Goal: Information Seeking & Learning: Learn about a topic

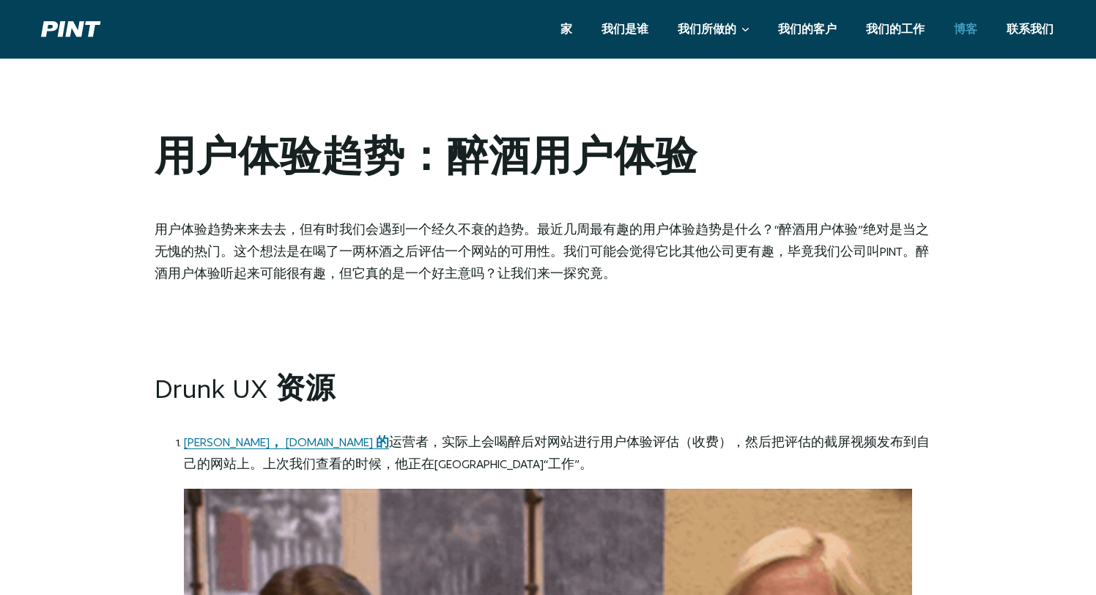
scroll to position [762, 0]
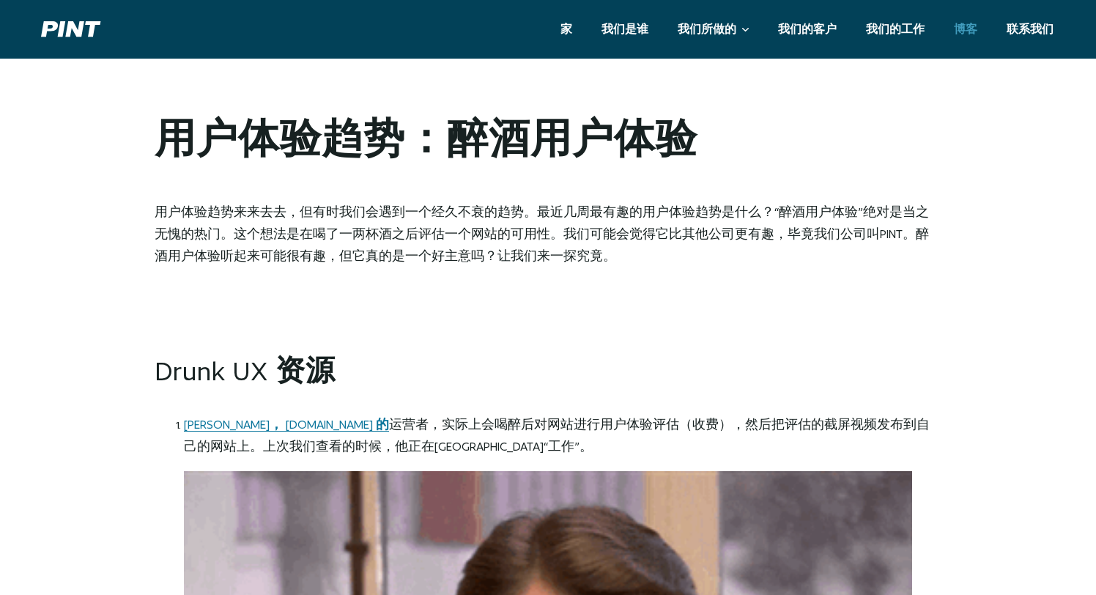
click at [684, 428] on font "实际上会喝醉后对网站进行用户体验评估（收费），然后把评估的截屏视频发布到自己的网站上。上次我们查看的时候，他正在[GEOGRAPHIC_DATA]“工作”。" at bounding box center [557, 436] width 746 height 36
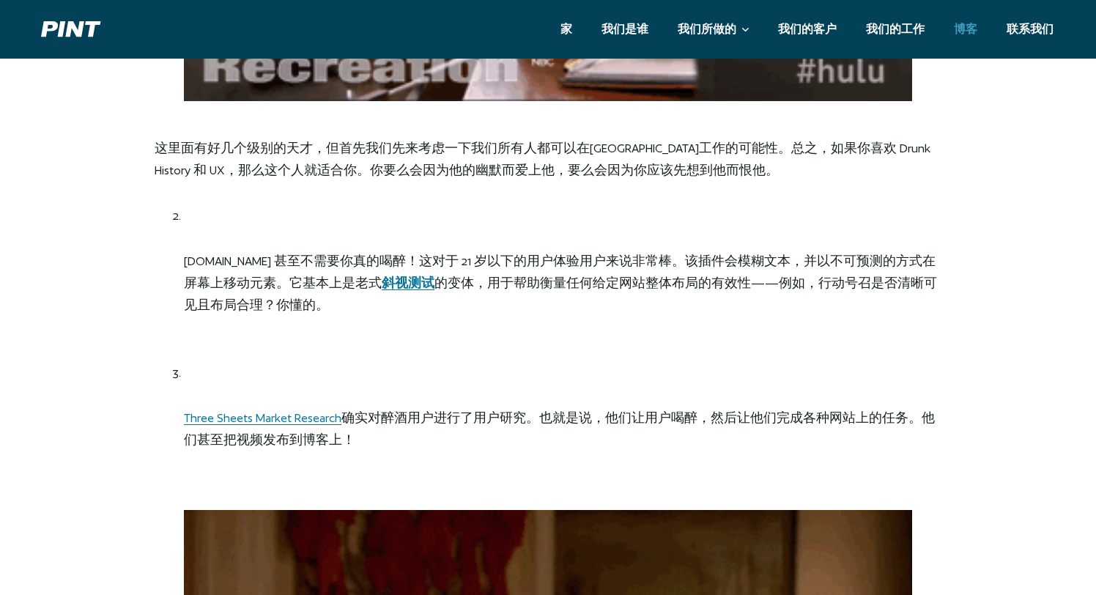
scroll to position [1634, 0]
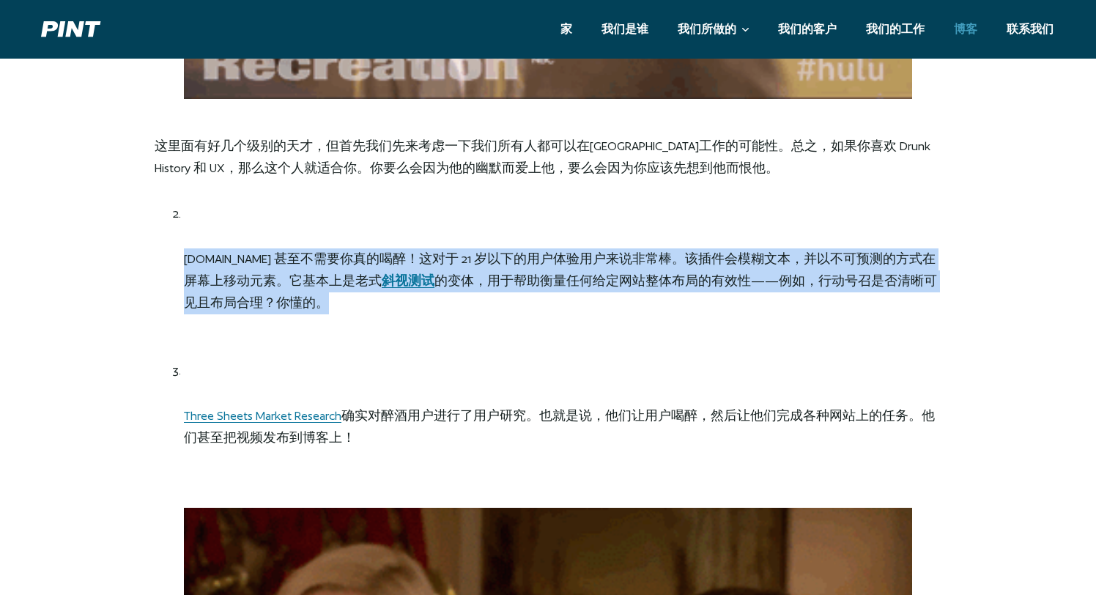
drag, startPoint x: 401, startPoint y: 296, endPoint x: 139, endPoint y: 253, distance: 265.1
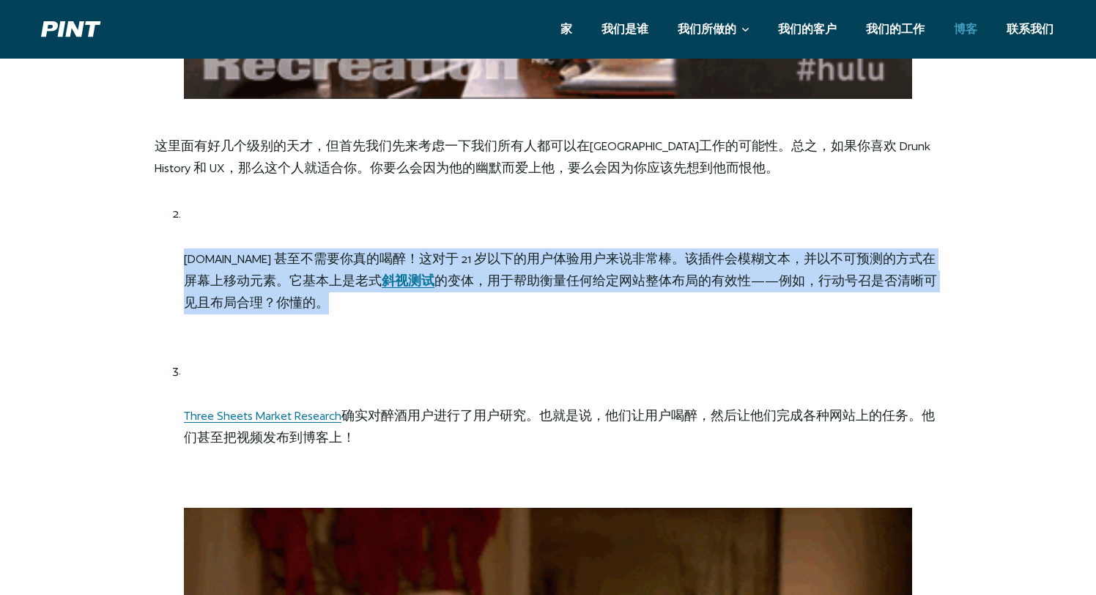
copy p "[DOMAIN_NAME] 甚至不需要你真的喝醉！这对于 21 岁以下的用户体验用户来说非常棒。该插件会模糊文本，并以不可预测的方式在屏幕上移动元素。它基本上…"
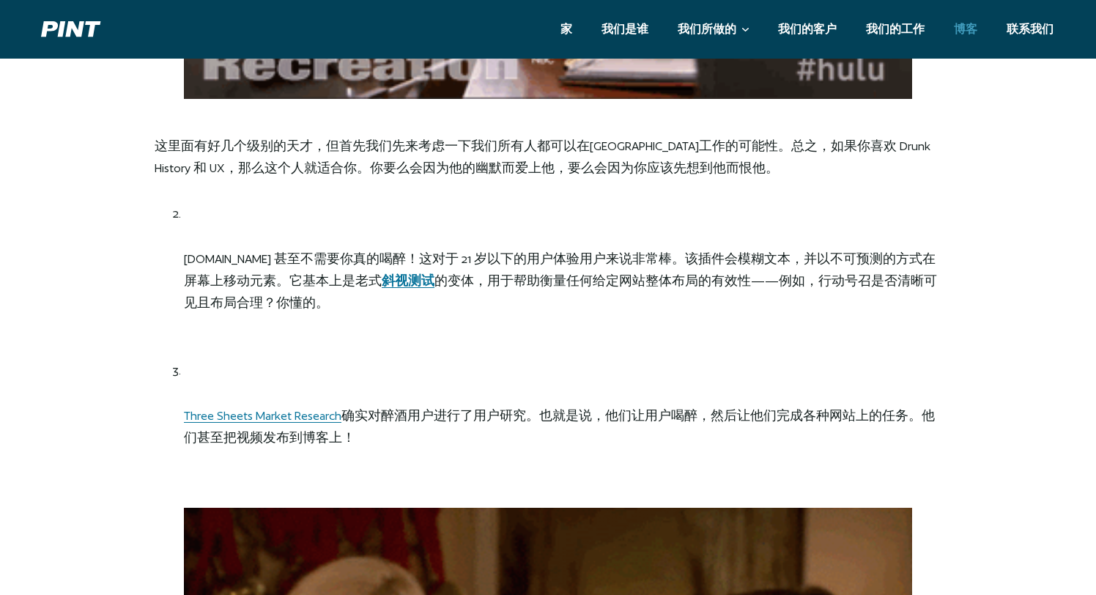
click at [404, 326] on li "[DOMAIN_NAME] 甚至不需要你真的喝醉！这对于 21 岁以下的用户体验用户来说非常棒。该插件会模糊文本，并以不可预测的方式在屏幕上移动元素。它基本上…" at bounding box center [562, 281] width 757 height 157
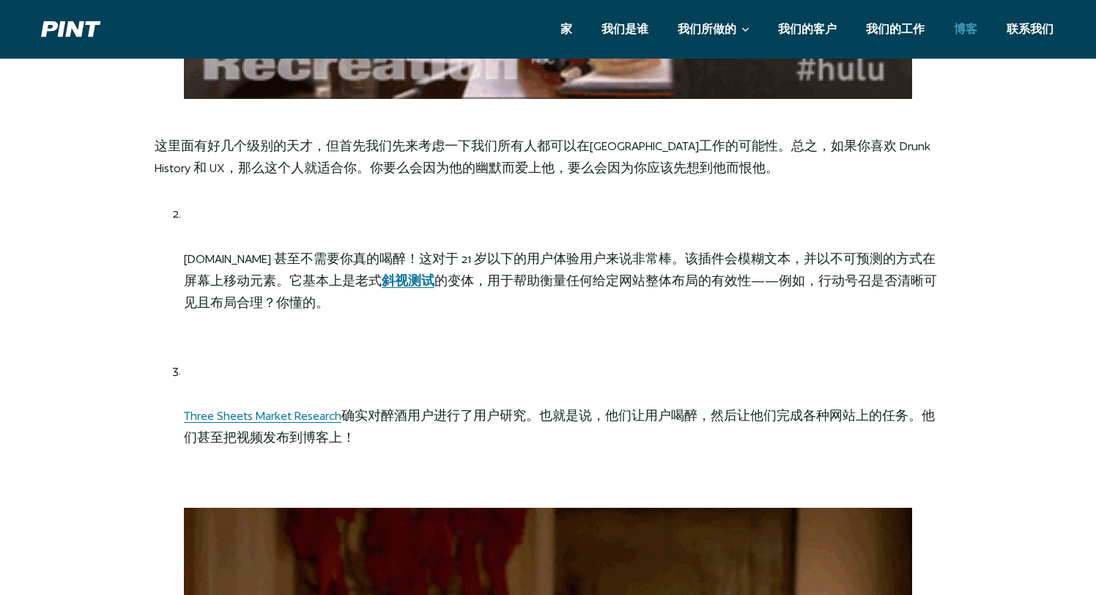
scroll to position [1709, 0]
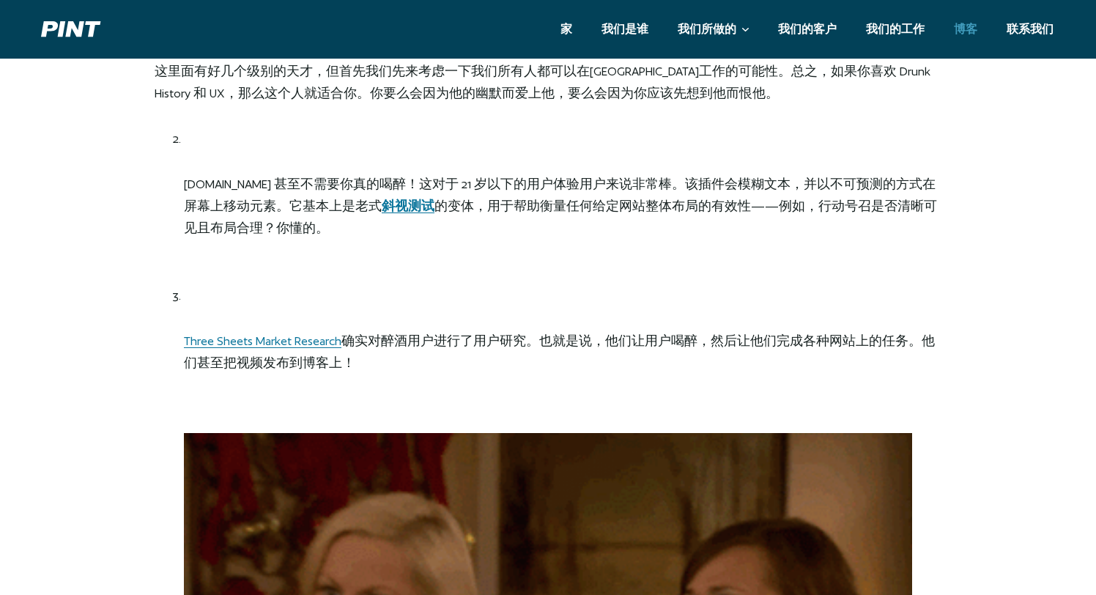
click at [518, 265] on li "DrunkUserTesting.com 甚至不需要你真的喝醉！这对于 21 岁以下的用户体验用户来说非常棒。该插件会模糊文本，并以不可预测的方式在屏幕上移动…" at bounding box center [562, 206] width 757 height 157
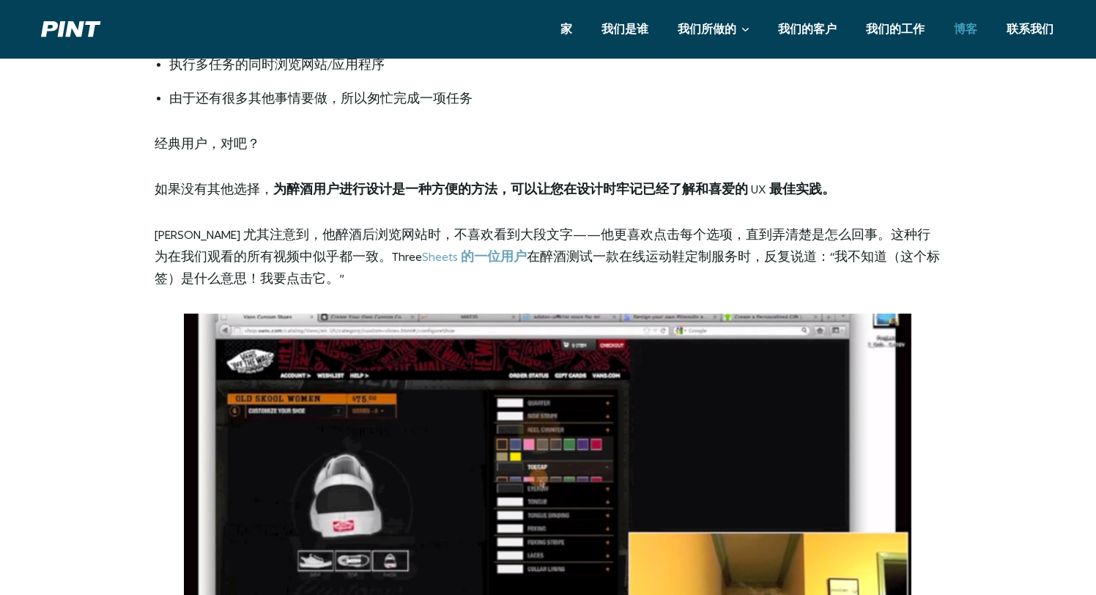
scroll to position [3391, 0]
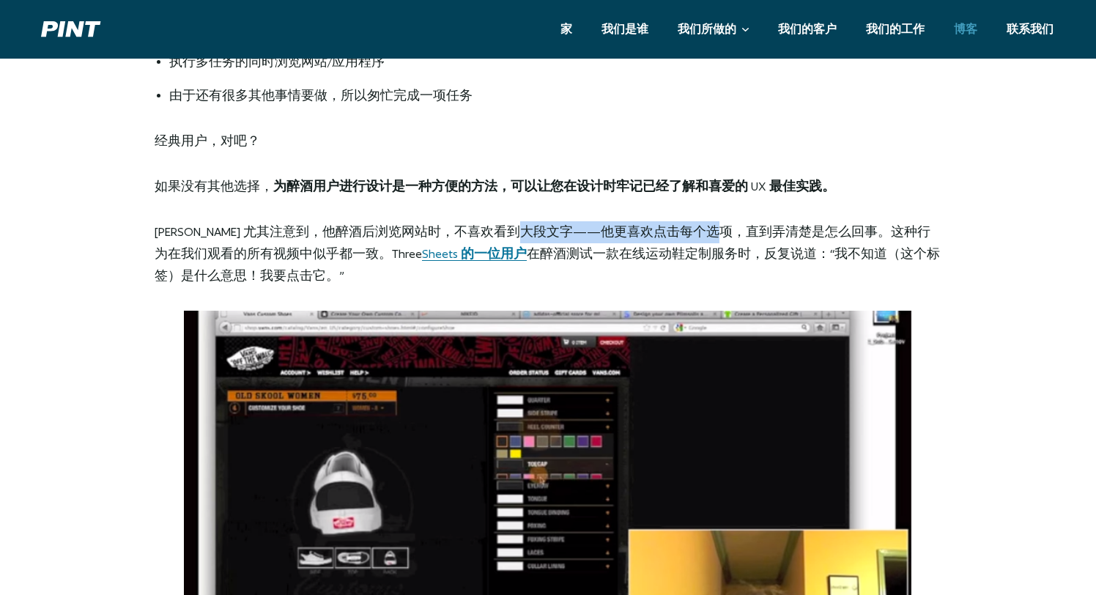
drag, startPoint x: 591, startPoint y: 237, endPoint x: 698, endPoint y: 237, distance: 107.0
click at [698, 237] on font "Richard Littauer 尤其注意到，他醉酒后浏览网站时，不喜欢看到大段文字——他更喜欢点击每个选项，直到弄清楚是怎么回事。这种行为在我们观看的所有视…" at bounding box center [543, 242] width 776 height 36
drag, startPoint x: 684, startPoint y: 233, endPoint x: 761, endPoint y: 233, distance: 77.7
click at [760, 233] on font "Richard Littauer 尤其注意到，他醉酒后浏览网站时，不喜欢看到大段文字——他更喜欢点击每个选项，直到弄清楚是怎么回事。这种行为在我们观看的所有视…" at bounding box center [543, 242] width 776 height 36
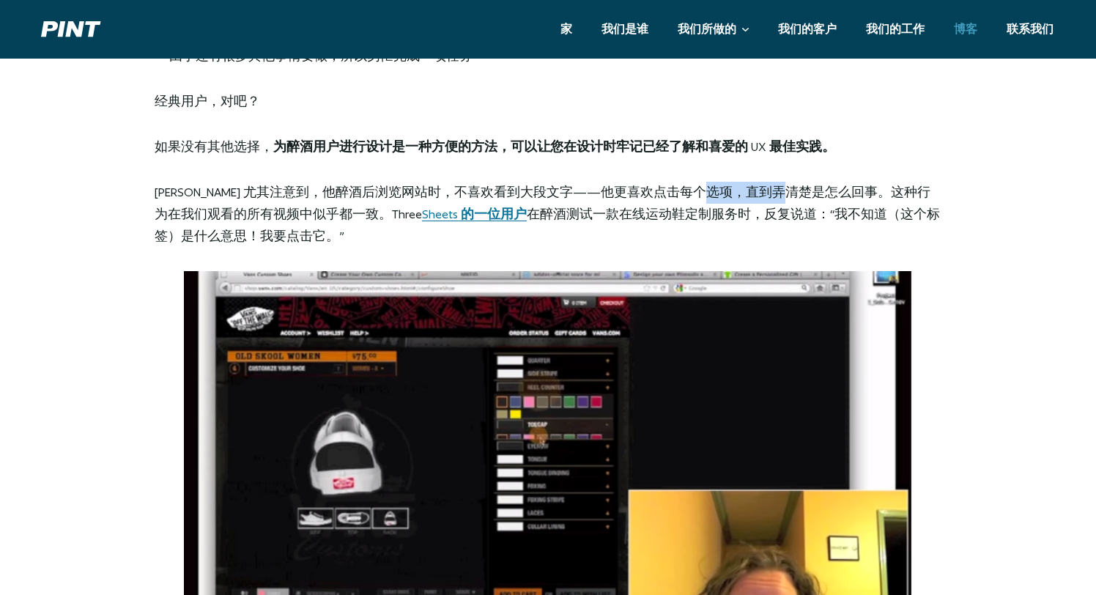
scroll to position [3429, 0]
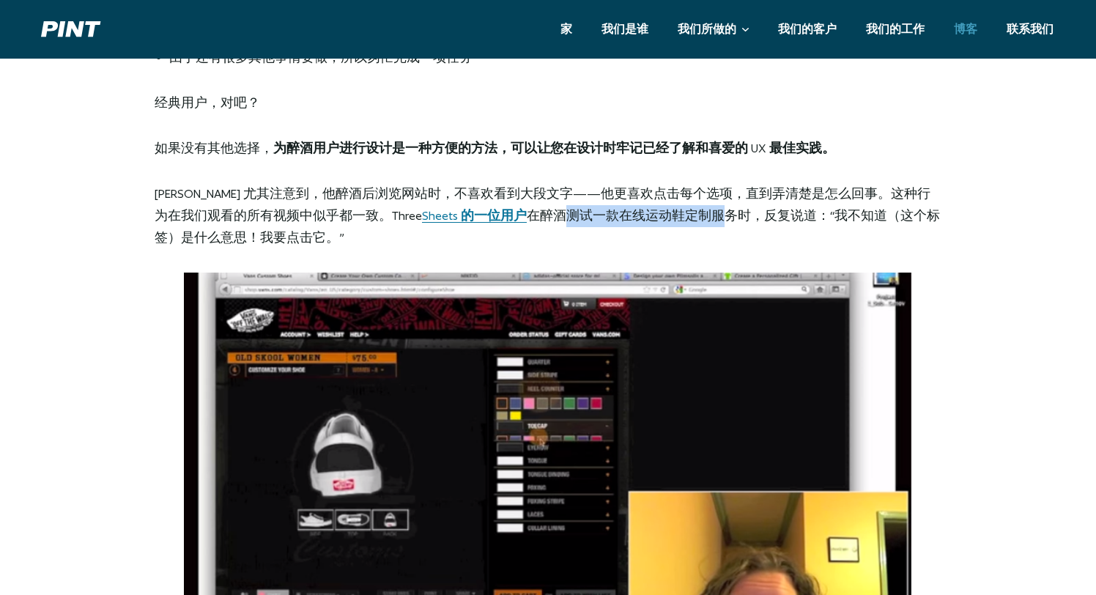
drag, startPoint x: 601, startPoint y: 215, endPoint x: 757, endPoint y: 215, distance: 155.3
click at [757, 215] on font "在醉酒测试一款在线运动鞋定制服务时，反复说道：“我不知道（这个标签）是什么意思！我要点击它。”" at bounding box center [547, 226] width 785 height 36
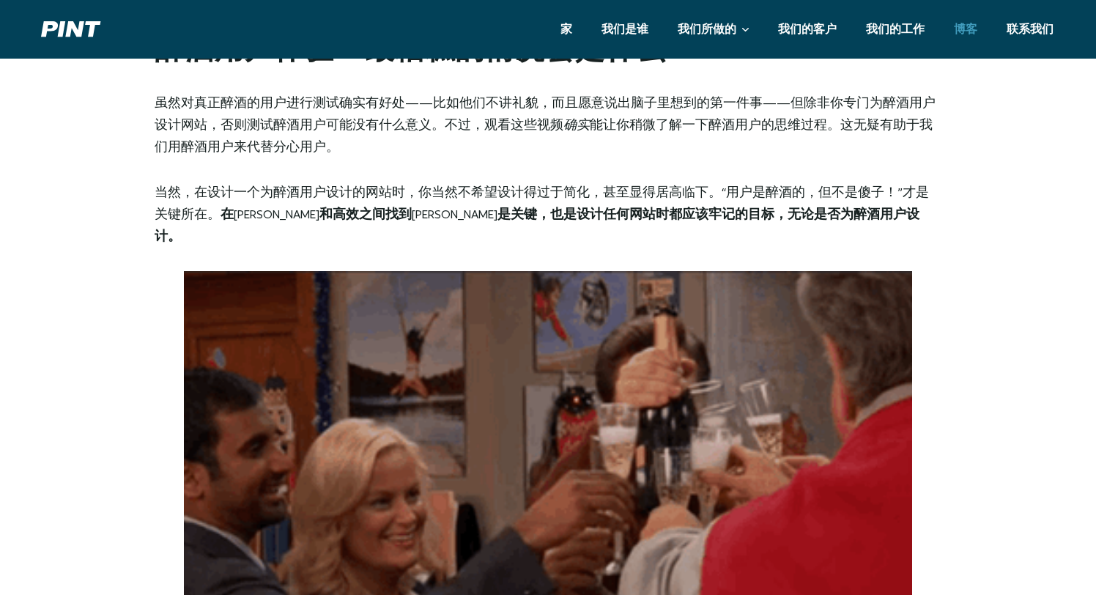
scroll to position [4216, 0]
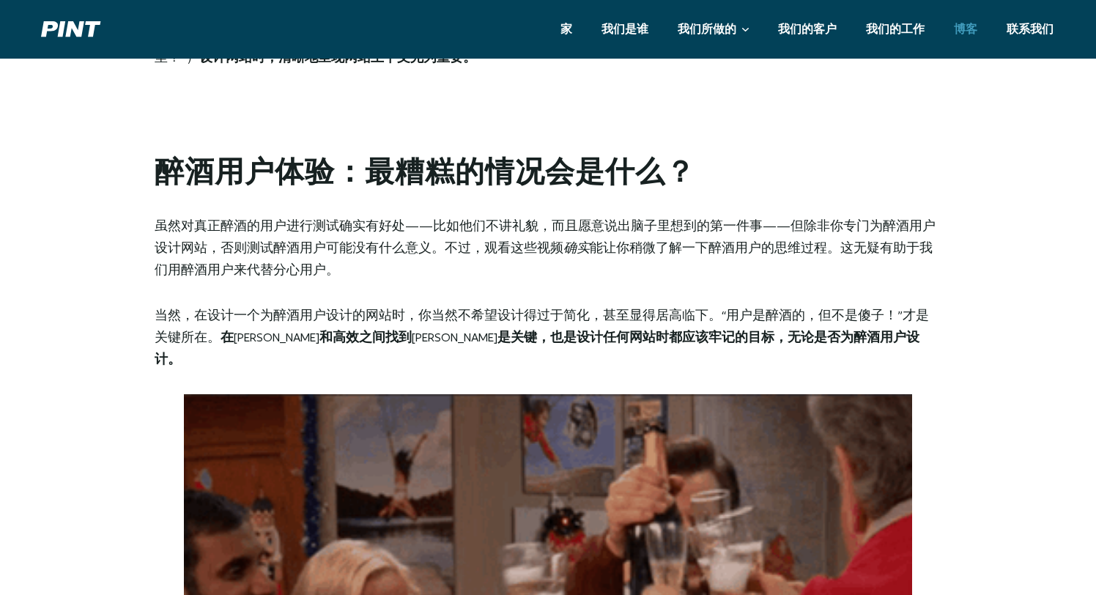
drag, startPoint x: 267, startPoint y: 335, endPoint x: 454, endPoint y: 335, distance: 187.5
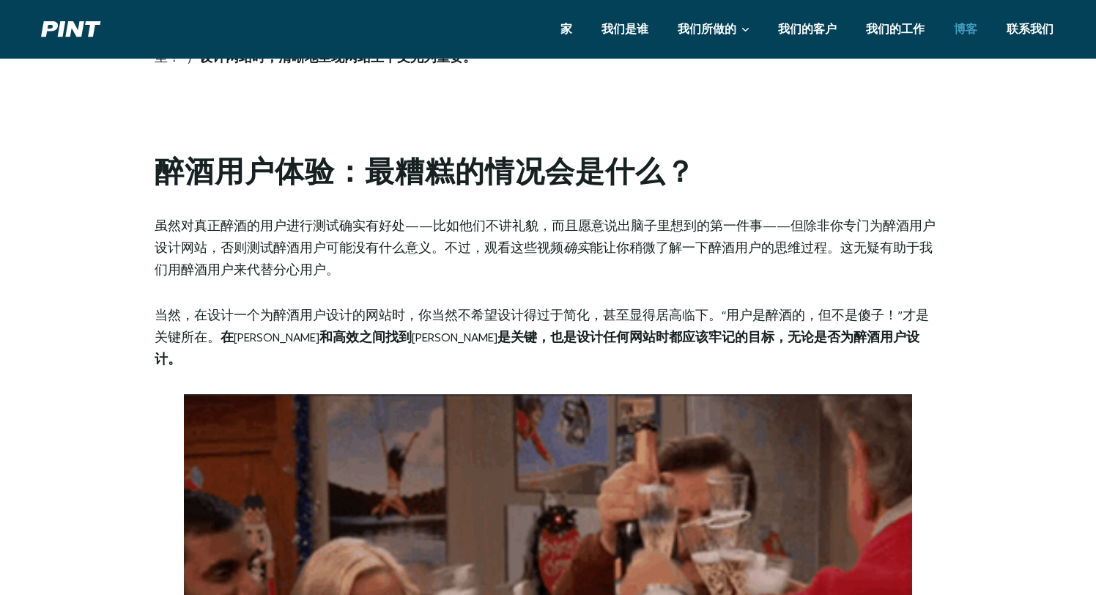
click at [454, 335] on font "在简洁和高效之间找到平衡是关键，也是设计任何网站时都应该牢记的目标，无论是否为醉酒用户设计。" at bounding box center [537, 348] width 765 height 36
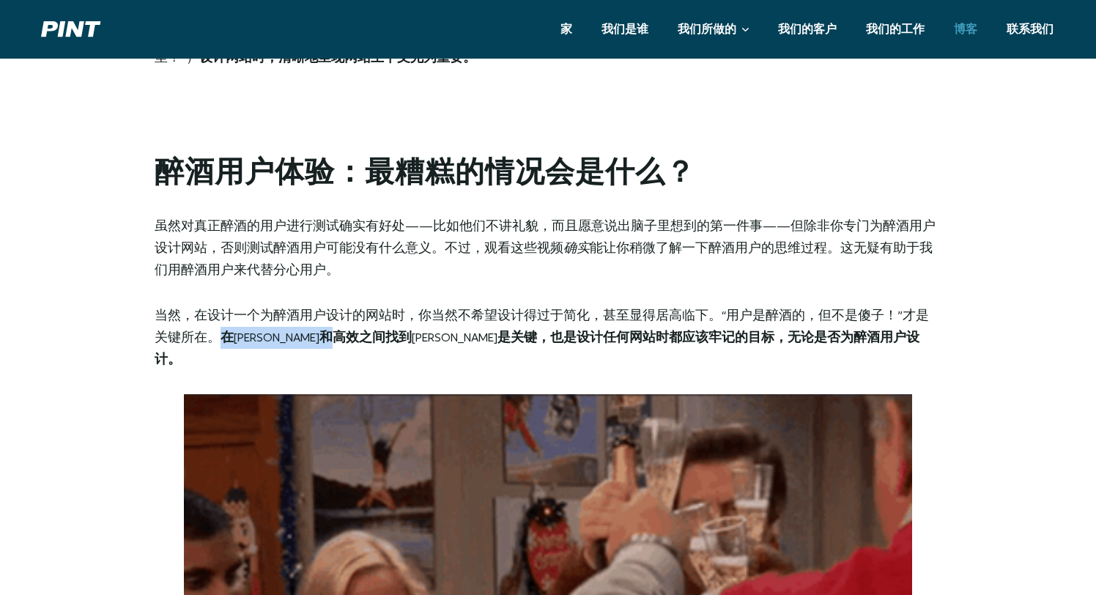
drag, startPoint x: 226, startPoint y: 334, endPoint x: 415, endPoint y: 337, distance: 189.0
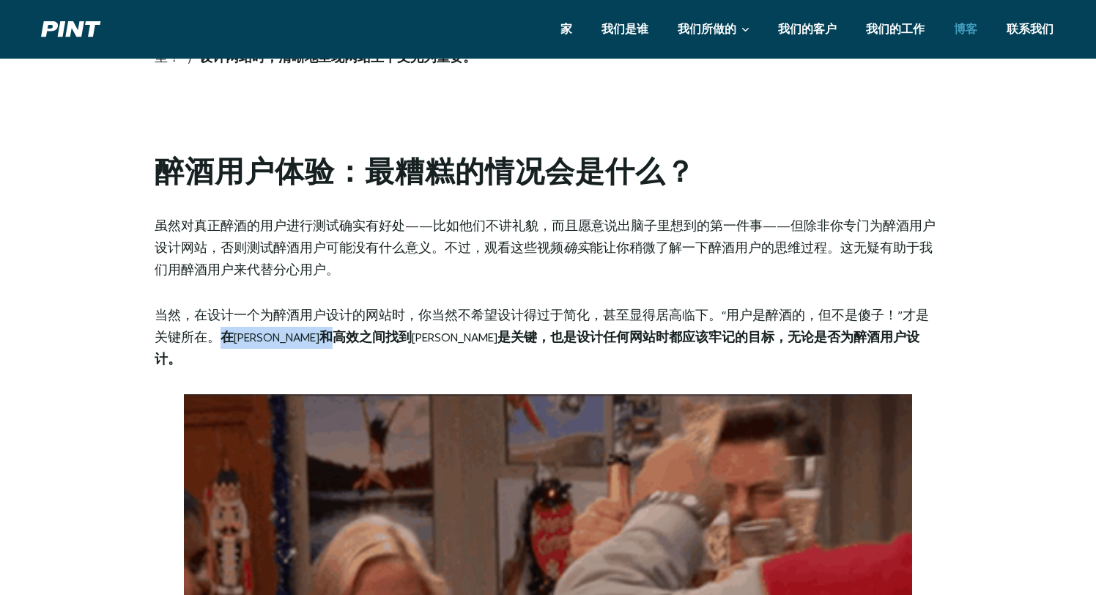
click at [415, 337] on font "在简洁和高效之间找到平衡是关键，也是设计任何网站时都应该牢记的目标，无论是否为醉酒用户设计。" at bounding box center [537, 348] width 765 height 36
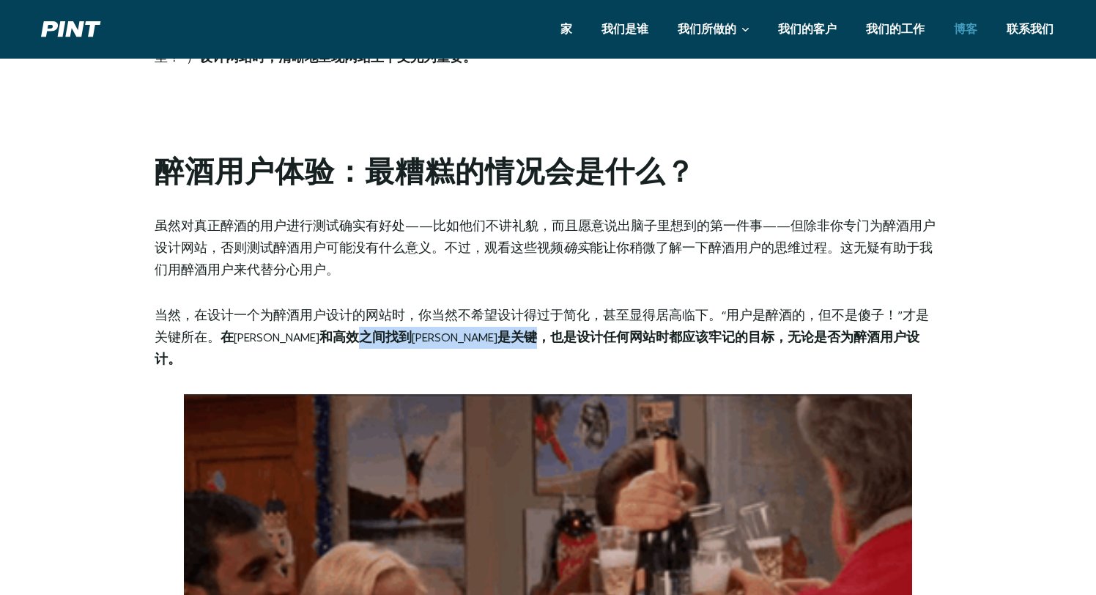
drag, startPoint x: 442, startPoint y: 337, endPoint x: 706, endPoint y: 337, distance: 264.5
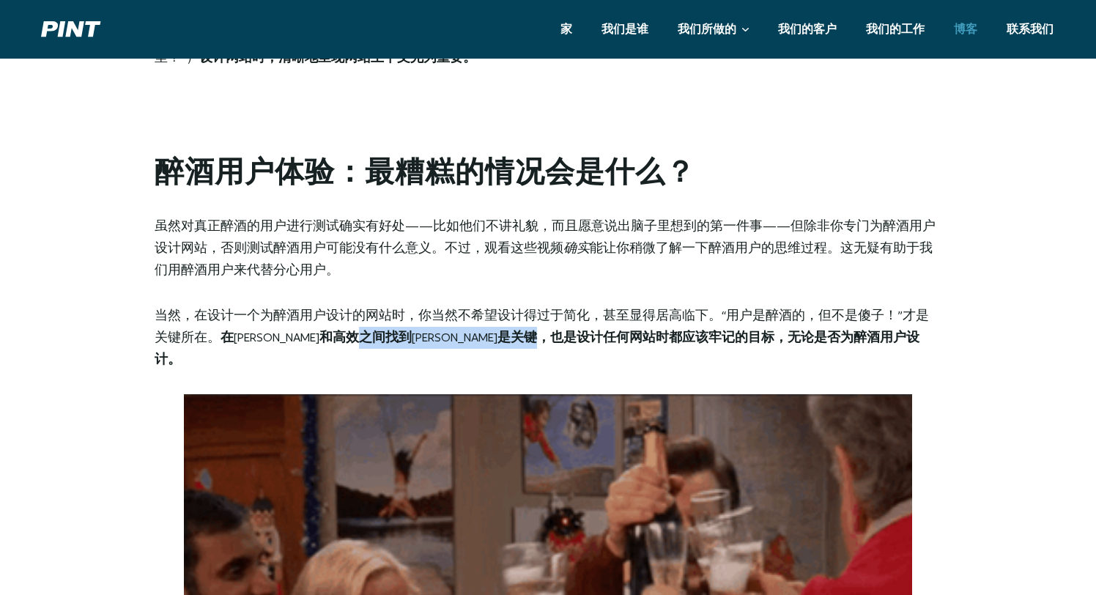
click at [706, 337] on font "在简洁和高效之间找到平衡是关键，也是设计任何网站时都应该牢记的目标，无论是否为醉酒用户设计。" at bounding box center [537, 348] width 765 height 36
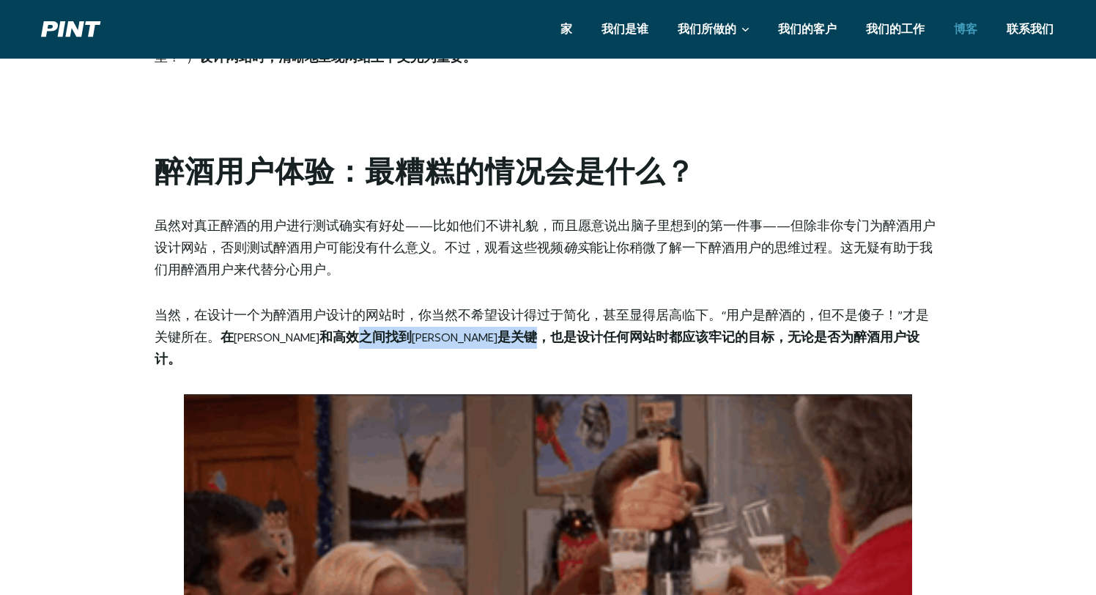
scroll to position [4180, 0]
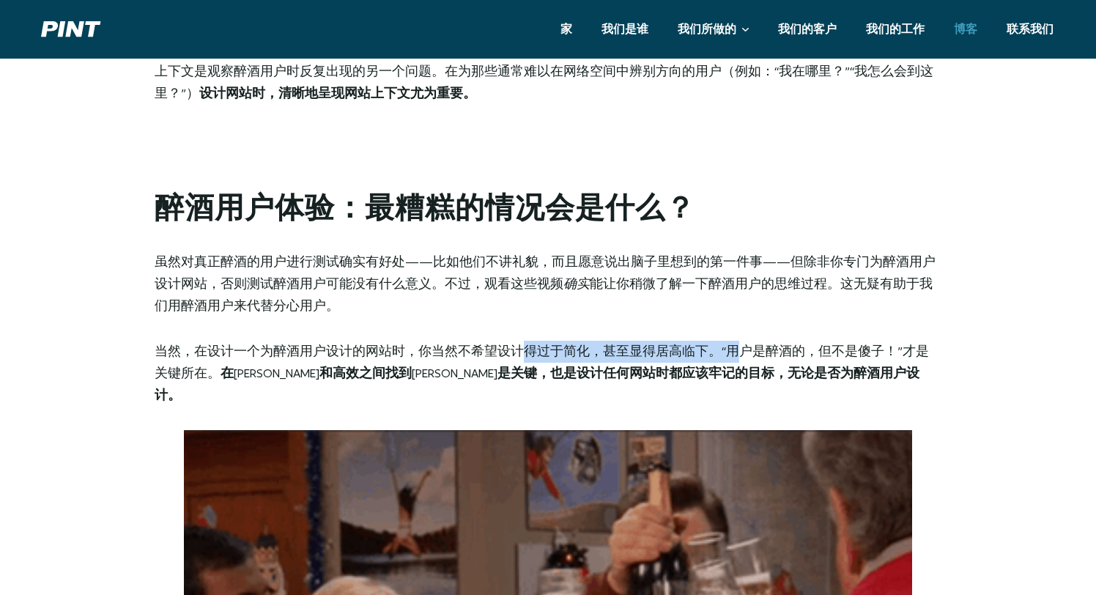
drag, startPoint x: 521, startPoint y: 348, endPoint x: 738, endPoint y: 348, distance: 216.8
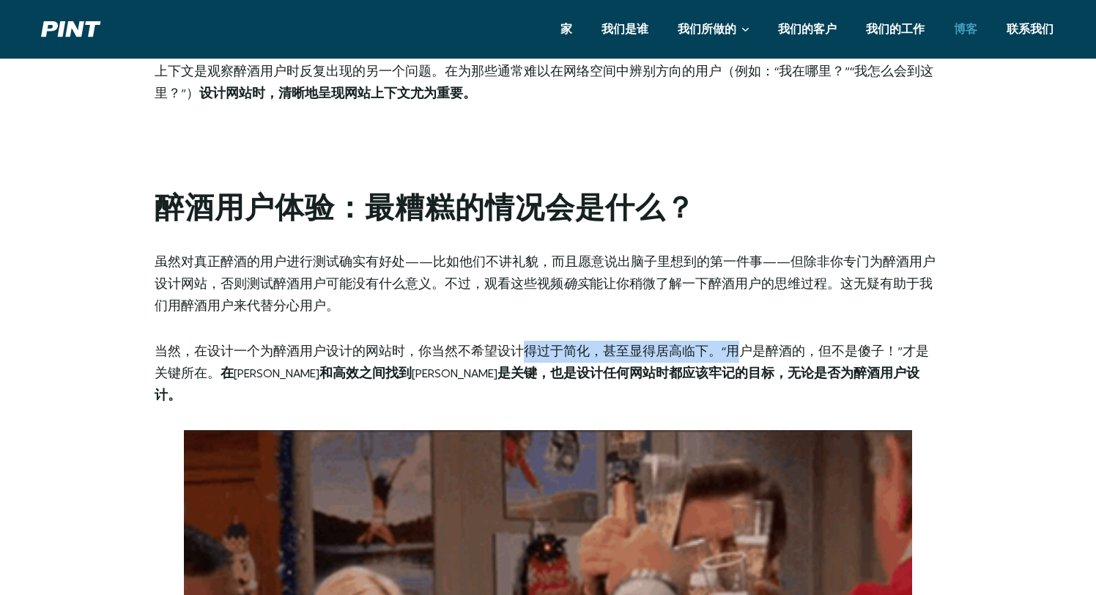
click at [738, 348] on font "当然，在设计一个为醉酒用户设计的网站时，你当然不希望设计得过于简化，甚至显得居高临下。“用户是醉酒的，但不是傻子！”才是关键所在。" at bounding box center [542, 362] width 774 height 36
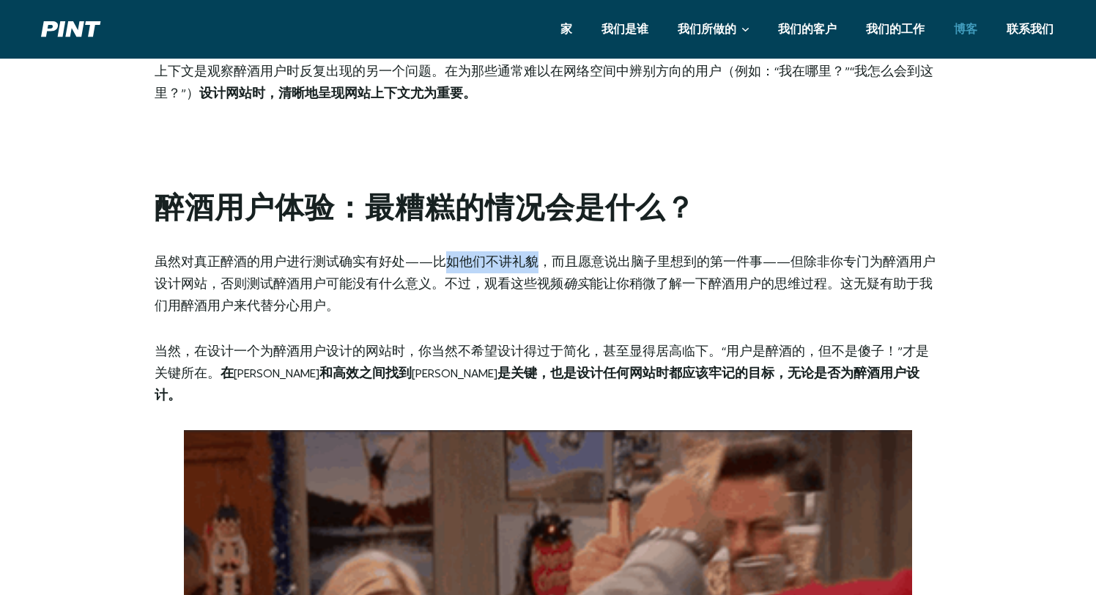
drag, startPoint x: 449, startPoint y: 260, endPoint x: 533, endPoint y: 260, distance: 84.2
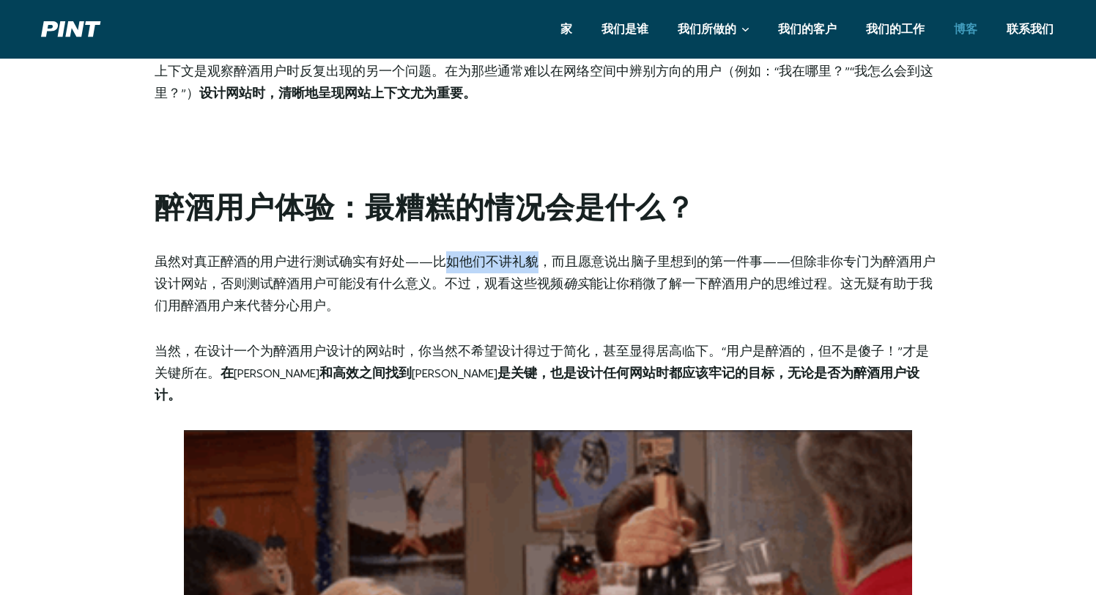
click at [533, 260] on font "虽然对真正醉酒的用户进行测试确实有好处——比如他们不讲礼貌，而且愿意说出脑子里想到的第一件事——但除非你专门为醉酒用户设计网站，否则测试醉酒用户可能没有什么意…" at bounding box center [545, 273] width 781 height 36
